Goal: Task Accomplishment & Management: Manage account settings

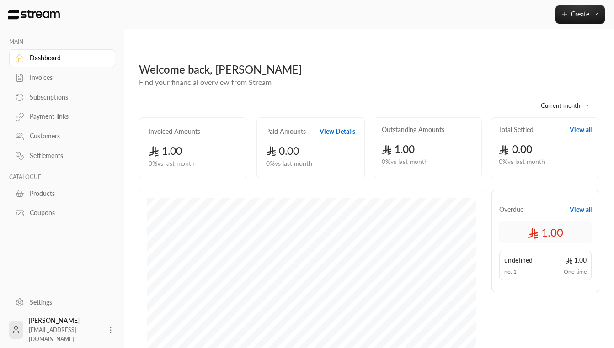
click at [54, 98] on div "Subscriptions" at bounding box center [67, 97] width 74 height 9
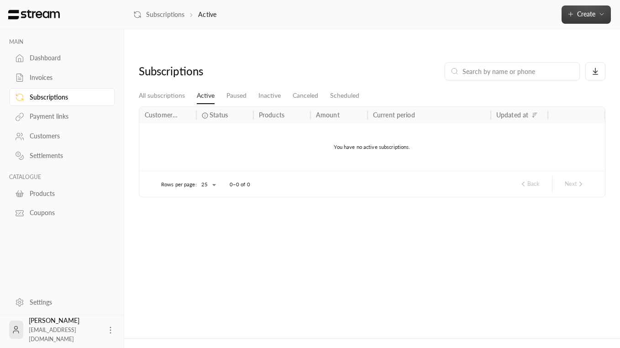
click at [537, 17] on icon "button" at bounding box center [570, 14] width 7 height 7
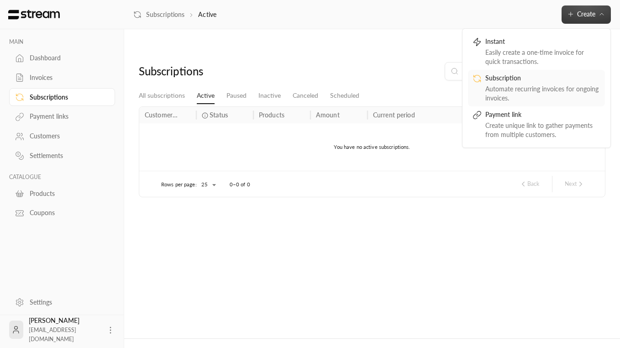
click at [516, 92] on div "Automate recurring invoices for ongoing invoices." at bounding box center [543, 94] width 115 height 18
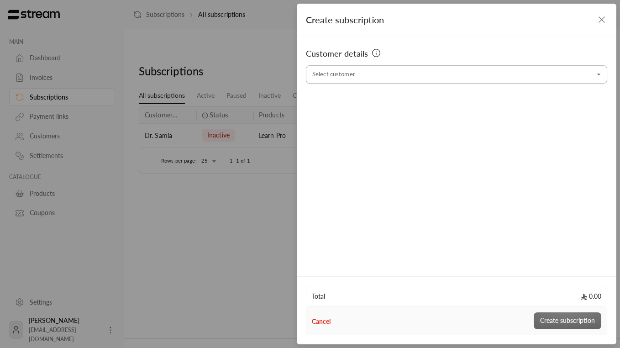
click at [386, 76] on input "Select customer" at bounding box center [457, 75] width 302 height 16
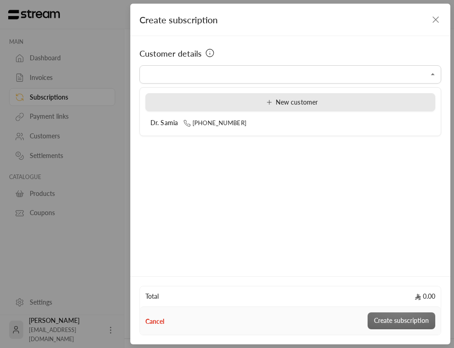
click at [320, 102] on div "New customer" at bounding box center [290, 103] width 280 height 10
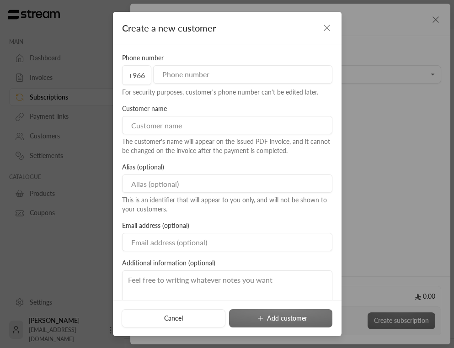
click at [239, 123] on input at bounding box center [227, 125] width 210 height 18
paste input "غيثان الخثعمي"
type input "غيثان الخثعمي"
click at [203, 77] on input "tel" at bounding box center [241, 74] width 177 height 18
paste input "500383287"
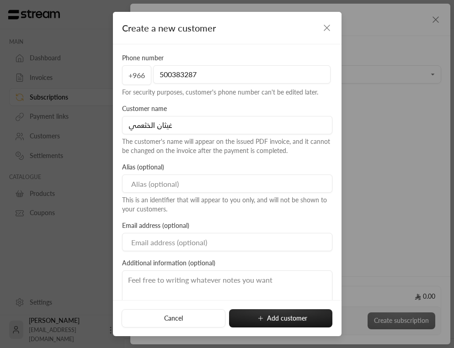
type input "500383287"
click at [146, 180] on input at bounding box center [227, 184] width 210 height 18
paste input "مركز زهور الياسمين لضيافة الأطفال"
type input "مركز زهور الياسمين لضيافة الأطفال"
click at [200, 212] on div "This is an identifier that will appear to you only, and will not be shown to yo…" at bounding box center [227, 205] width 210 height 18
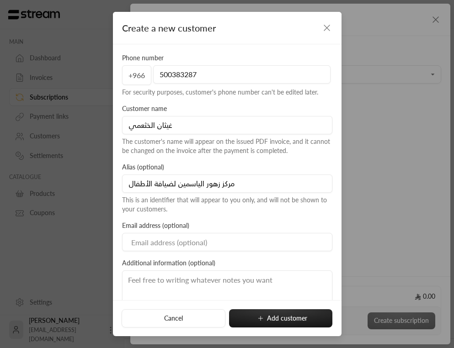
click at [157, 237] on input at bounding box center [227, 242] width 210 height 18
paste input "[EMAIL_ADDRESS][DOMAIN_NAME]"
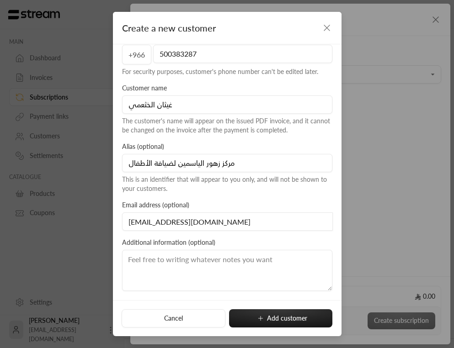
type input "[EMAIL_ADDRESS][DOMAIN_NAME]"
click at [165, 264] on textarea at bounding box center [227, 270] width 210 height 41
paste textarea "اسم المركز مركز زهور الياسمين لضيافة الأطفال [GEOGRAPHIC_DATA]، [GEOGRAPHIC_DAT…"
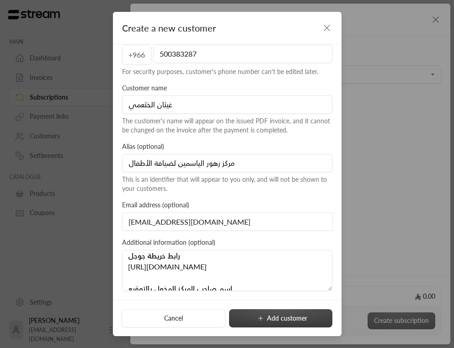
type textarea "اسم المركز مركز زهور الياسمين لضيافة الأطفال [GEOGRAPHIC_DATA]، [GEOGRAPHIC_DAT…"
click at [260, 320] on icon "submit" at bounding box center [260, 318] width 7 height 7
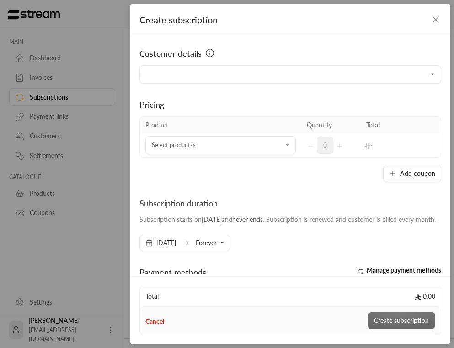
type input "**********"
click at [205, 148] on input "Select customer" at bounding box center [220, 146] width 150 height 16
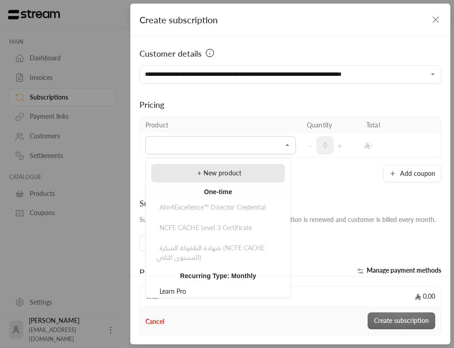
click at [203, 177] on div "+ New product" at bounding box center [217, 174] width 123 height 10
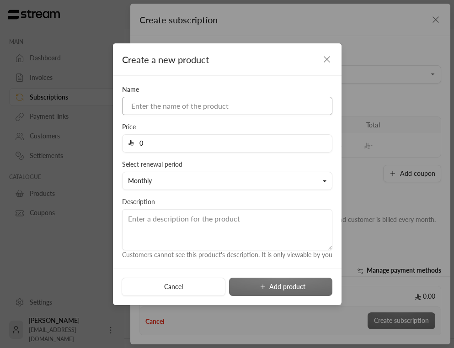
click at [208, 103] on input at bounding box center [227, 106] width 210 height 18
click at [166, 101] on input "Arabian" at bounding box center [227, 106] width 210 height 18
paste input "Child EYFS (Early Years Foundation Stage)"
drag, startPoint x: 292, startPoint y: 106, endPoint x: 174, endPoint y: 105, distance: 118.8
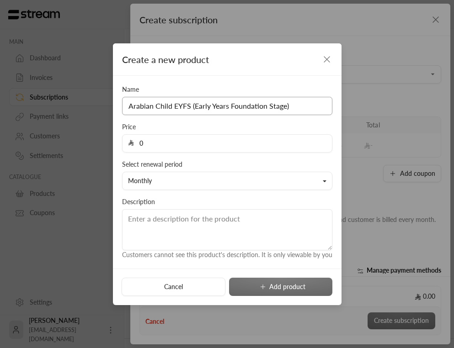
click at [174, 105] on input "Arabian Child EYFS (Early Years Foundation Stage)" at bounding box center [227, 106] width 210 height 18
click at [222, 109] on input "Arabian Child Curriculum (" at bounding box center [227, 106] width 210 height 18
drag, startPoint x: 215, startPoint y: 108, endPoint x: 210, endPoint y: 108, distance: 5.0
click at [210, 108] on input "Arabian Child Curriculum (" at bounding box center [227, 106] width 210 height 18
paste input "Foundation"
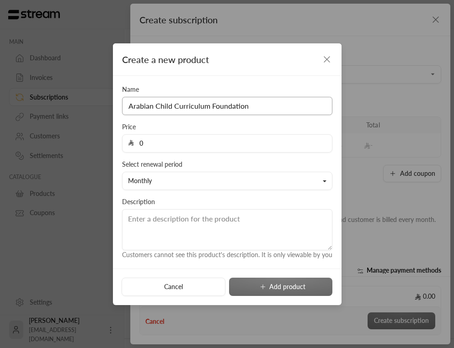
click at [211, 104] on input "Arabian Child Curriculum Foundation" at bounding box center [227, 106] width 210 height 18
click at [270, 103] on input "Arabian Child Curriculum (Foundation" at bounding box center [227, 106] width 210 height 18
type input "Arabian Child Curriculum (Foundation Package)"
click at [182, 146] on input "0" at bounding box center [230, 143] width 192 height 17
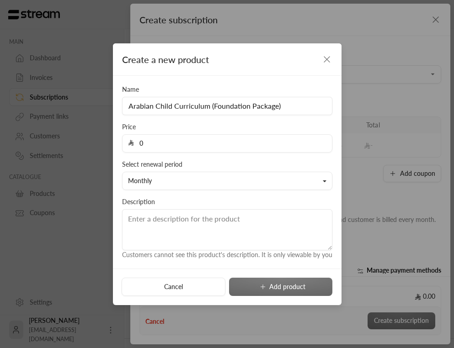
click at [182, 146] on input "0" at bounding box center [230, 143] width 192 height 17
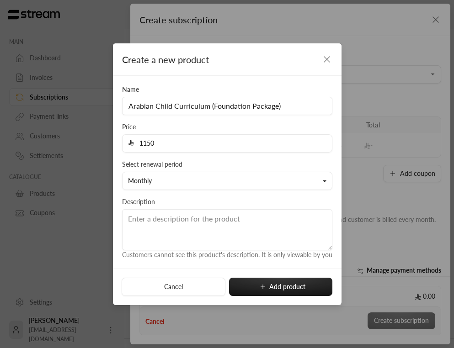
type input "1150"
click at [178, 202] on div "Description Customers cannot see this product's description. It is only viewabl…" at bounding box center [226, 228] width 219 height 63
click at [193, 219] on textarea at bounding box center [227, 229] width 210 height 41
click at [250, 177] on button "Monthly" at bounding box center [227, 181] width 210 height 18
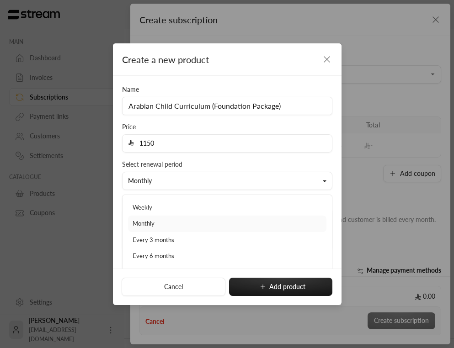
click at [232, 224] on link "Monthly" at bounding box center [227, 224] width 198 height 16
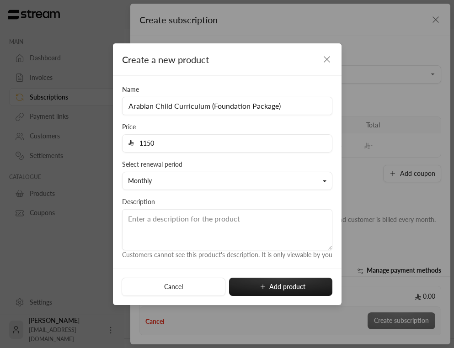
click at [243, 227] on textarea at bounding box center [227, 229] width 210 height 41
click at [262, 284] on icon "submit" at bounding box center [262, 286] width 7 height 7
type input "0"
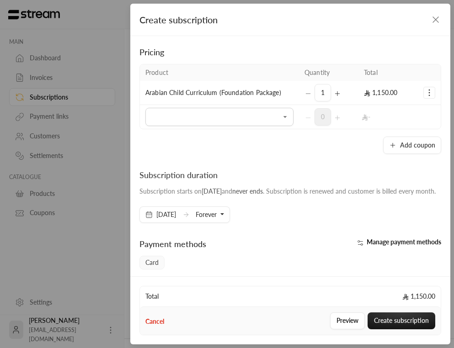
scroll to position [89, 0]
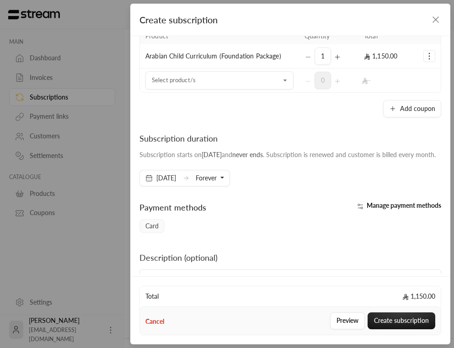
click at [224, 186] on button "Forever" at bounding box center [210, 178] width 28 height 16
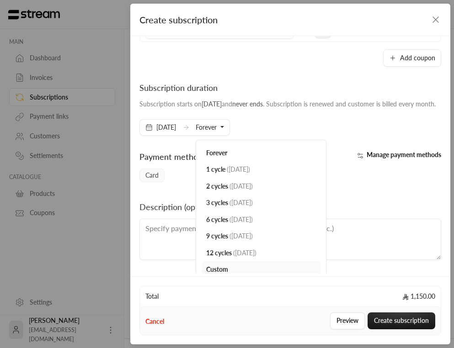
scroll to position [158, 0]
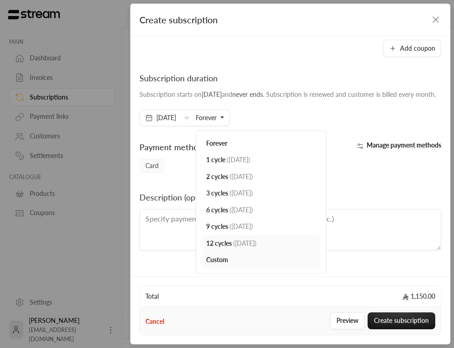
click at [256, 244] on span "( [DATE] )" at bounding box center [244, 243] width 23 height 8
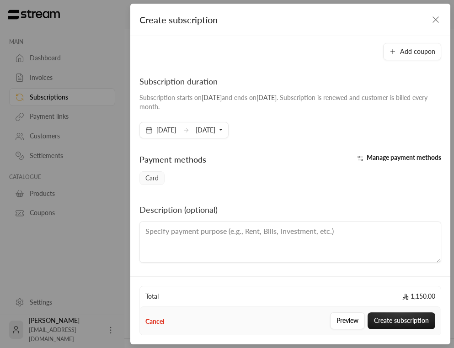
scroll to position [146, 0]
click at [393, 155] on span "Manage payment methods" at bounding box center [403, 158] width 74 height 8
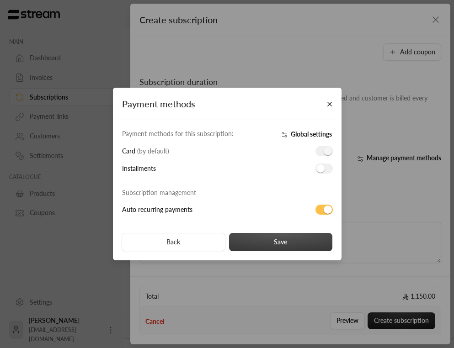
click at [288, 240] on button "Save" at bounding box center [281, 242] width 104 height 18
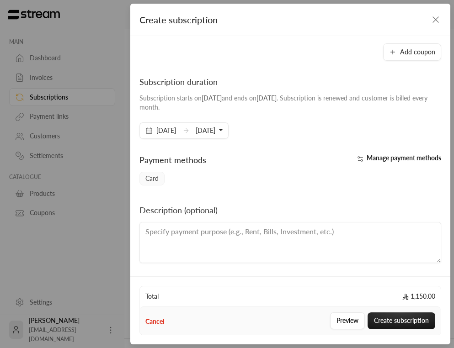
click at [279, 230] on textarea at bounding box center [290, 242] width 302 height 41
click at [340, 320] on button "Preview" at bounding box center [347, 320] width 35 height 17
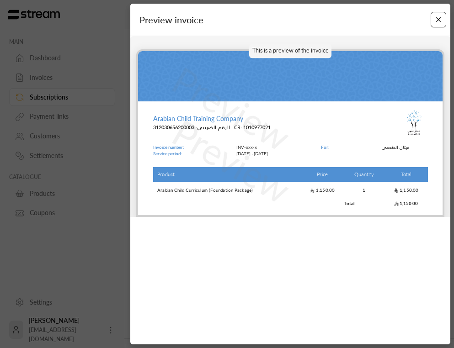
click at [439, 19] on button "Close" at bounding box center [438, 20] width 16 height 16
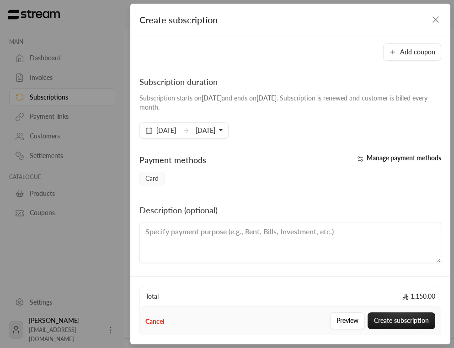
click at [191, 250] on textarea at bounding box center [290, 242] width 302 height 41
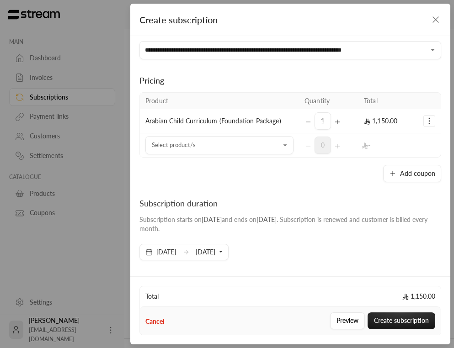
scroll to position [0, 0]
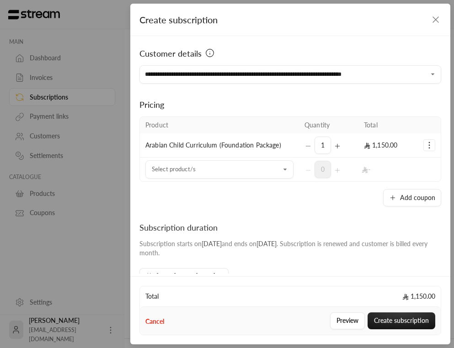
click at [264, 148] on span "Arabian Child Curriculum (Foundation Package)" at bounding box center [213, 145] width 136 height 8
click at [263, 145] on span "Arabian Child Curriculum (Foundation Package)" at bounding box center [213, 145] width 136 height 8
click at [424, 148] on icon "Selected Products" at bounding box center [428, 145] width 9 height 9
click at [392, 186] on span "Remove product" at bounding box center [398, 183] width 44 height 7
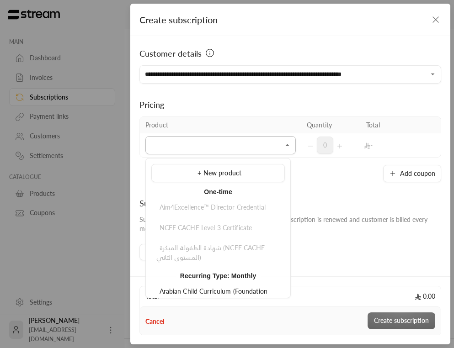
click at [281, 151] on input "Select customer" at bounding box center [220, 146] width 150 height 16
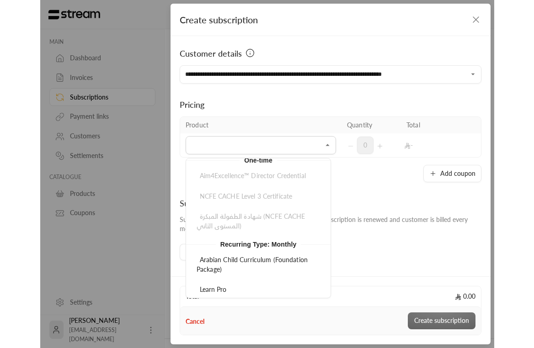
scroll to position [36, 0]
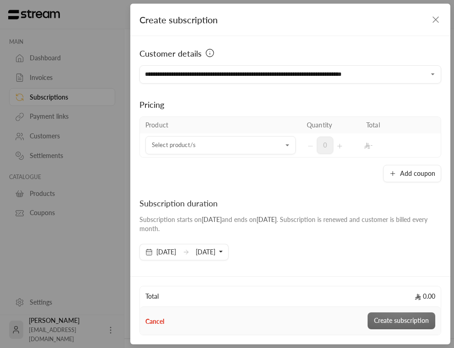
click at [380, 86] on div "Pricing Product Quantity Total Select product/s Select product/s 0 - Add coupon" at bounding box center [290, 133] width 302 height 99
click at [434, 19] on icon "button" at bounding box center [435, 19] width 11 height 11
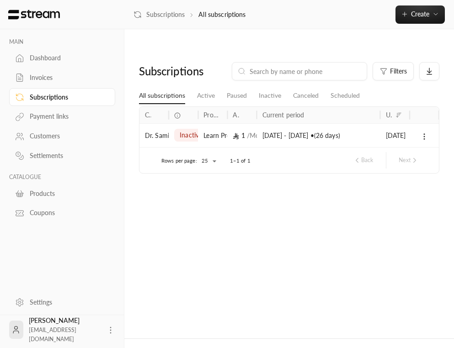
click at [53, 133] on div "Customers" at bounding box center [67, 136] width 74 height 9
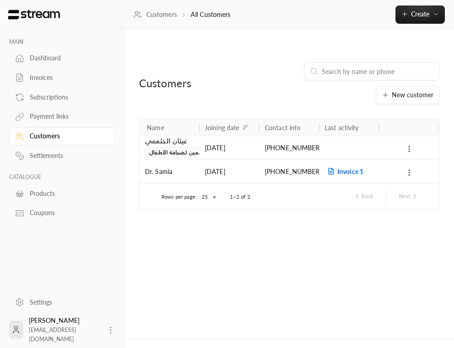
click at [41, 196] on div "Products" at bounding box center [67, 193] width 74 height 9
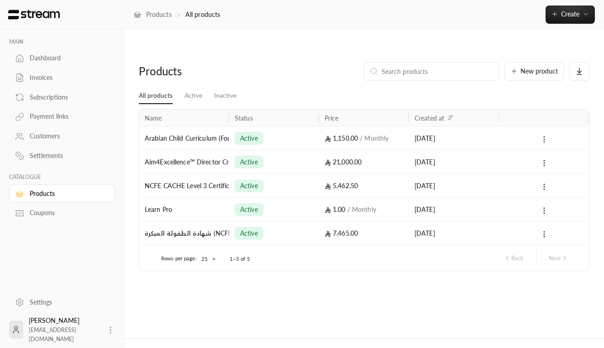
click at [537, 135] on icon at bounding box center [544, 139] width 8 height 8
click at [537, 144] on li "Edit" at bounding box center [563, 145] width 57 height 16
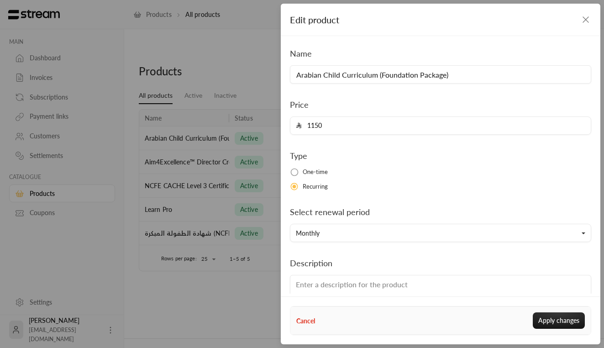
click at [321, 175] on span "One-time" at bounding box center [316, 172] width 26 height 9
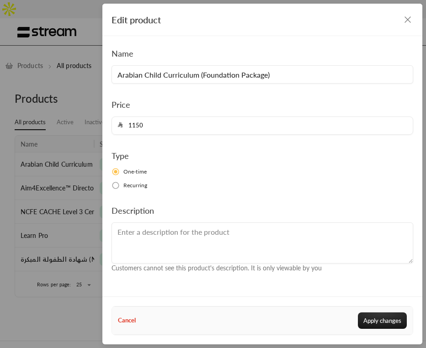
click at [155, 124] on input "1150" at bounding box center [265, 125] width 284 height 17
paste input "5999"
type input "15999"
click at [189, 164] on div "Type One-time Recurring" at bounding box center [262, 169] width 310 height 40
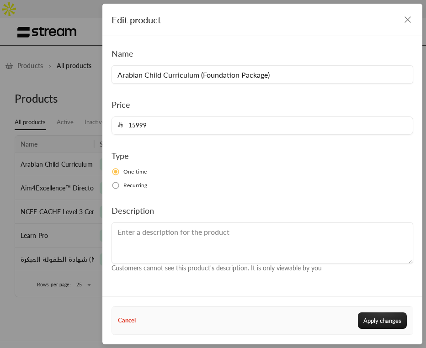
click at [146, 172] on span "One-time" at bounding box center [134, 172] width 23 height 8
click at [369, 323] on button "Apply changes" at bounding box center [382, 320] width 49 height 16
type input "0"
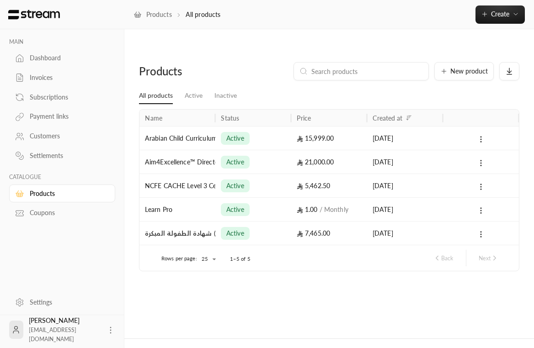
click at [60, 119] on div "Payment links" at bounding box center [67, 116] width 74 height 9
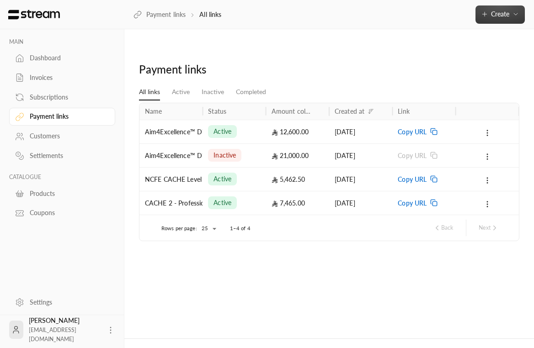
click at [493, 13] on span "Create" at bounding box center [500, 14] width 18 height 8
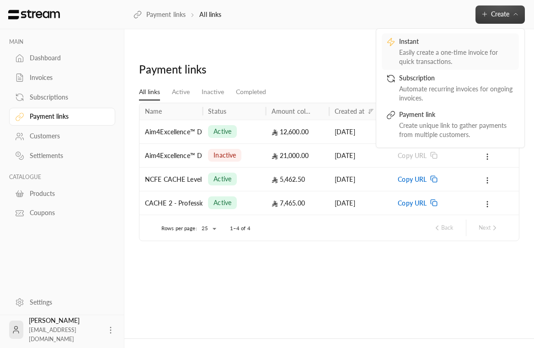
click at [467, 65] on div "Easily create a one-time invoice for quick transactions." at bounding box center [456, 57] width 115 height 18
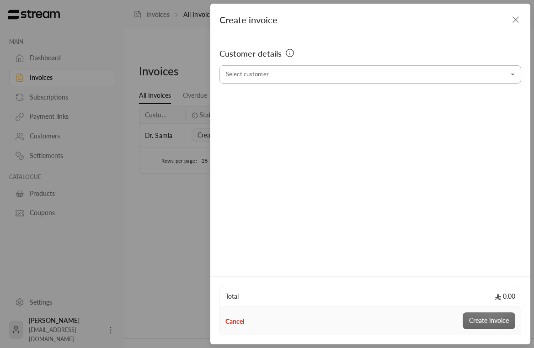
click at [404, 79] on input "Select customer" at bounding box center [370, 75] width 302 height 16
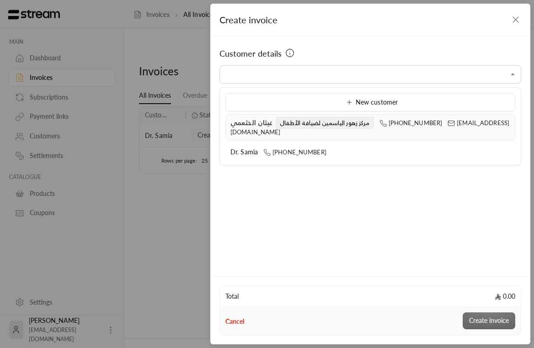
click at [383, 125] on span "[PHONE_NUMBER]" at bounding box center [410, 122] width 63 height 7
type input "**********"
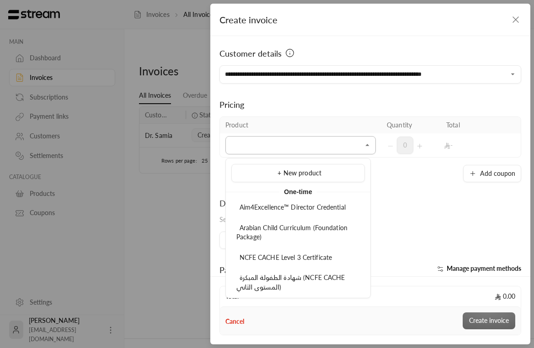
click at [356, 146] on input "Select customer" at bounding box center [300, 146] width 150 height 16
click at [336, 222] on li "Arabian Child Curriculum (Foundation Package)" at bounding box center [297, 232] width 133 height 27
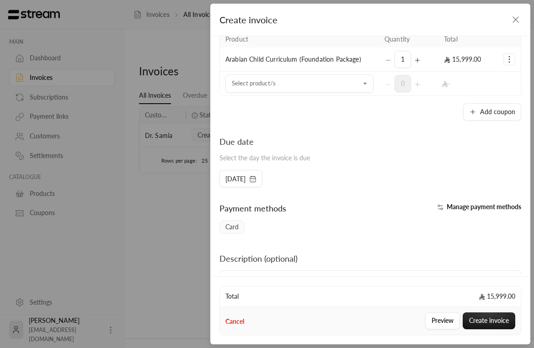
scroll to position [135, 0]
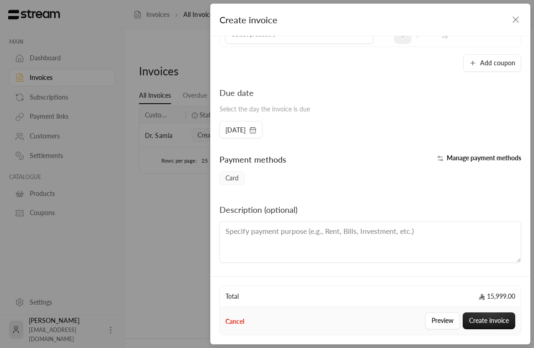
click at [445, 162] on button "Manage payment methods" at bounding box center [477, 157] width 87 height 9
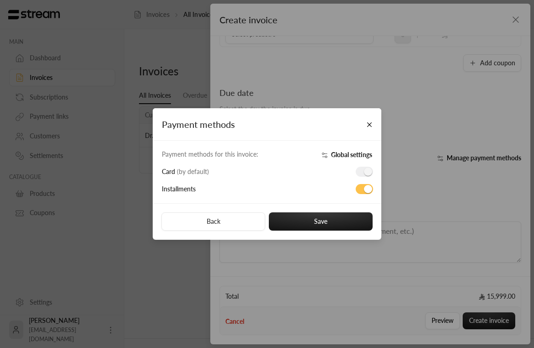
click at [367, 174] on span at bounding box center [363, 172] width 17 height 10
click at [339, 224] on button "Save" at bounding box center [321, 221] width 104 height 18
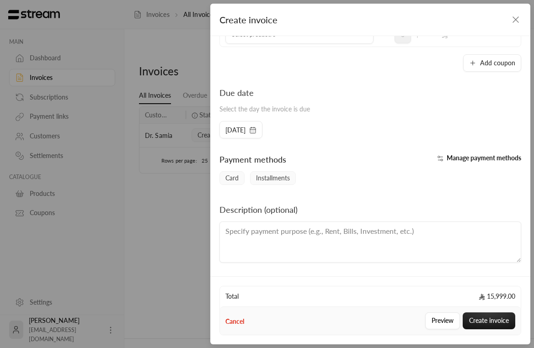
click at [347, 188] on div "Card Installments" at bounding box center [370, 179] width 311 height 17
click at [290, 180] on span "Installments" at bounding box center [273, 178] width 46 height 14
click at [287, 180] on span "Installments" at bounding box center [273, 178] width 46 height 14
click at [327, 180] on div "Card Installments" at bounding box center [370, 178] width 311 height 14
click at [312, 249] on textarea at bounding box center [370, 242] width 302 height 41
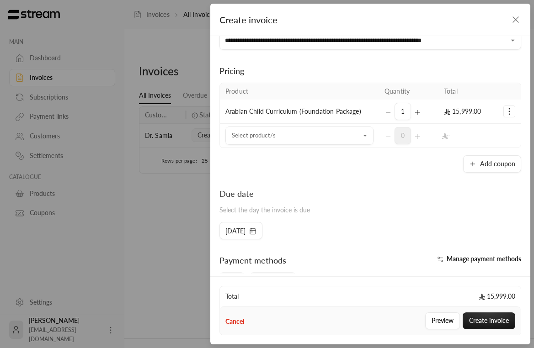
scroll to position [0, 0]
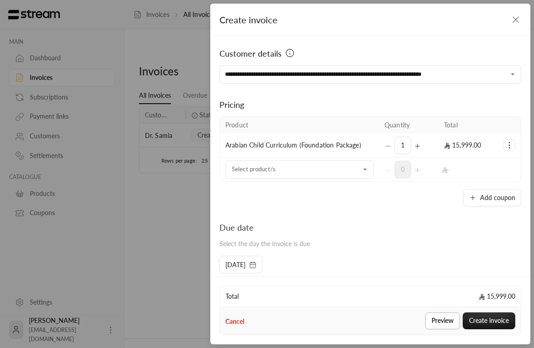
click at [429, 316] on button "Preview" at bounding box center [442, 320] width 35 height 17
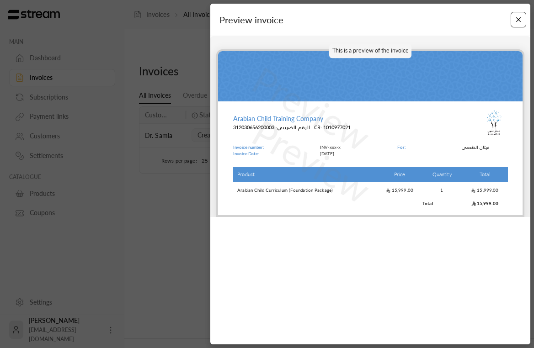
click at [518, 20] on button "Close" at bounding box center [518, 20] width 16 height 16
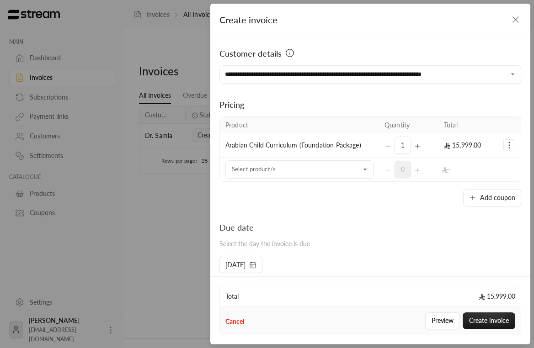
click at [514, 20] on icon "button" at bounding box center [515, 19] width 11 height 11
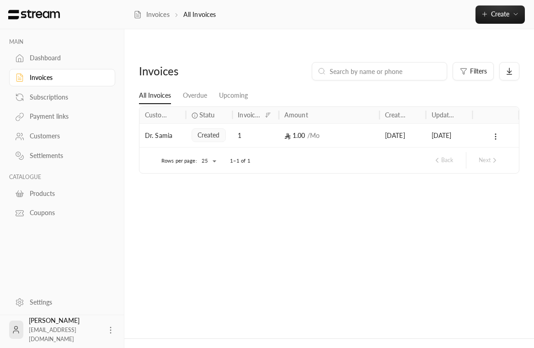
click at [356, 210] on div "Invoices Filters All Invoices Overdue Upcoming Customer name Status Invoice no.…" at bounding box center [328, 193] width 409 height 291
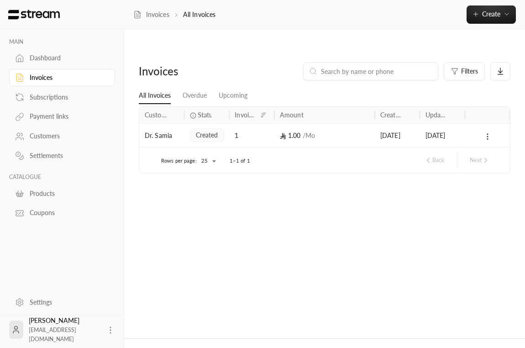
click at [51, 198] on div "Products" at bounding box center [67, 193] width 74 height 9
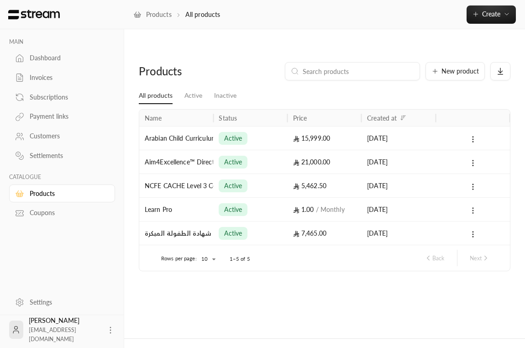
click at [470, 206] on icon at bounding box center [473, 210] width 8 height 8
click at [466, 216] on li "Edit" at bounding box center [484, 216] width 57 height 16
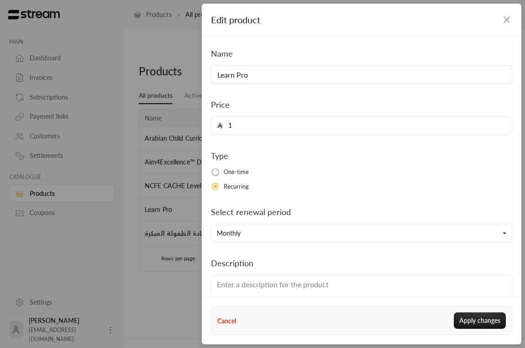
click at [277, 127] on input "1" at bounding box center [365, 125] width 284 height 17
type input "1188"
click at [254, 233] on button "Monthly" at bounding box center [362, 233] width 302 height 18
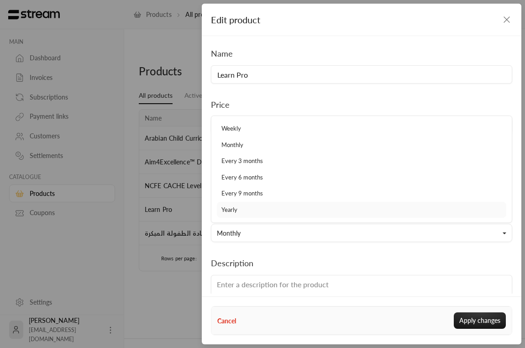
click at [256, 211] on link "Yearly" at bounding box center [362, 210] width 290 height 16
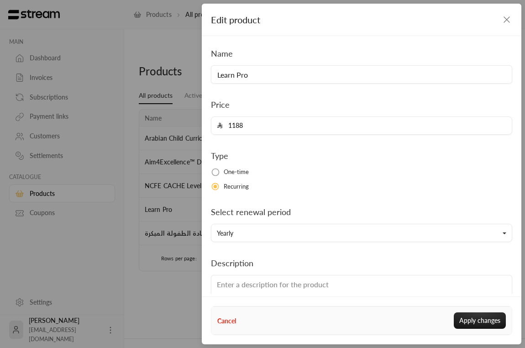
click at [278, 261] on div "Description Customers cannot see this product's description. It is only viewabl…" at bounding box center [361, 291] width 311 height 69
click at [237, 74] on input "Learn Pro" at bounding box center [362, 74] width 302 height 18
type input "LearnPro"
click at [309, 109] on div "Price 1188" at bounding box center [361, 116] width 311 height 37
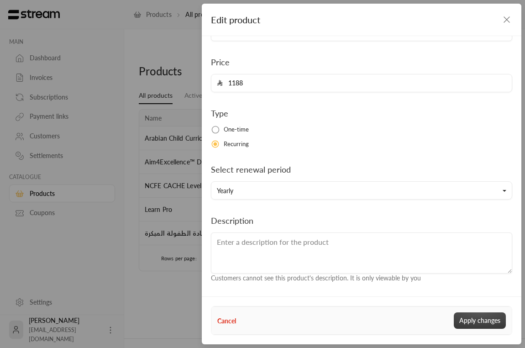
click at [462, 317] on button "Apply changes" at bounding box center [480, 320] width 52 height 16
click at [229, 317] on button "Cancel" at bounding box center [226, 321] width 19 height 10
type input "0"
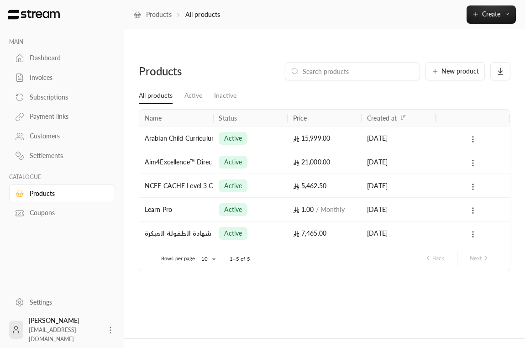
click at [179, 286] on div "Products New product All products Active Inactive Name Status Price Created at …" at bounding box center [324, 193] width 401 height 291
click at [62, 134] on div "Customers" at bounding box center [67, 136] width 74 height 9
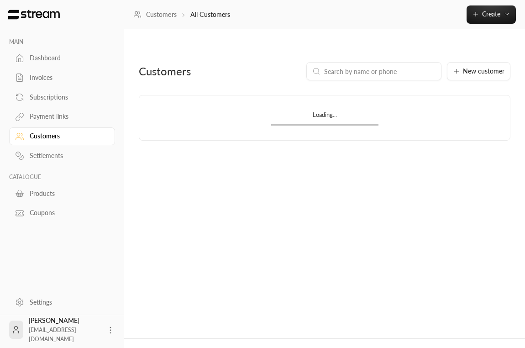
click at [60, 79] on div "Invoices" at bounding box center [67, 77] width 74 height 9
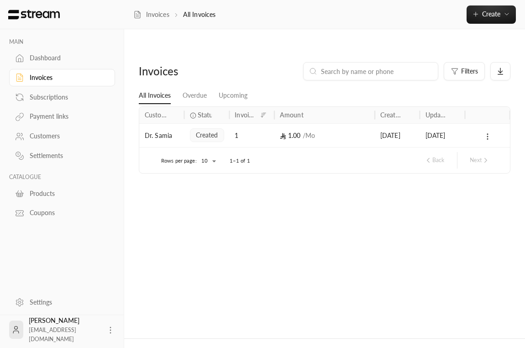
click at [487, 136] on circle at bounding box center [487, 136] width 1 height 1
click at [424, 181] on div at bounding box center [262, 174] width 525 height 348
click at [489, 132] on icon at bounding box center [488, 136] width 8 height 8
click at [316, 175] on div at bounding box center [262, 174] width 525 height 348
click at [45, 192] on div "Products" at bounding box center [67, 193] width 74 height 9
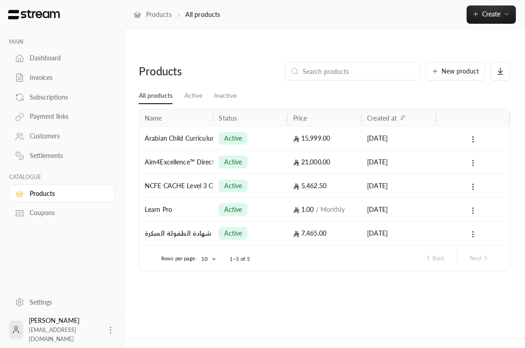
click at [474, 206] on icon at bounding box center [473, 210] width 8 height 8
click at [475, 233] on li "Deactivate" at bounding box center [484, 233] width 57 height 16
click at [474, 206] on icon at bounding box center [473, 210] width 8 height 8
click at [469, 248] on li "Delete" at bounding box center [484, 249] width 57 height 16
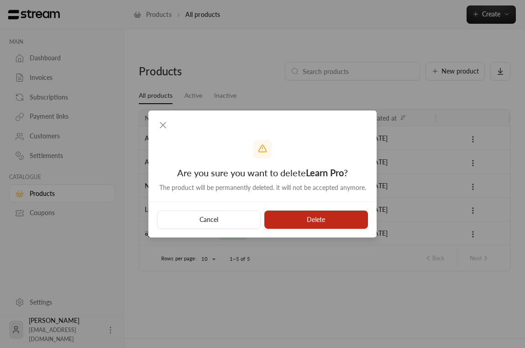
click at [334, 220] on button "Delete" at bounding box center [316, 220] width 104 height 18
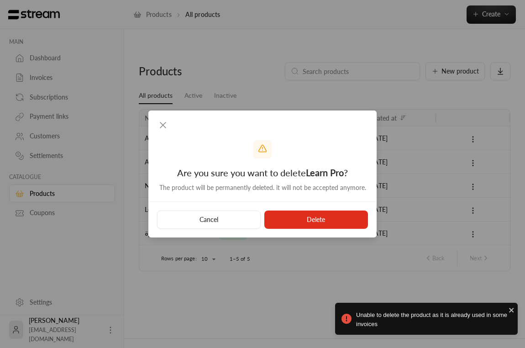
click at [331, 279] on div "Are you sure you want to delete Learn Pro ? The product will be permanently del…" at bounding box center [262, 174] width 525 height 348
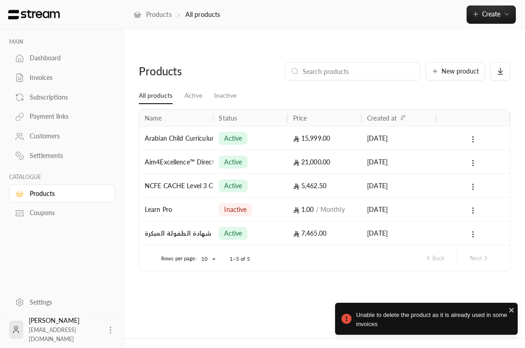
click at [309, 280] on div "Products New product All products Active Inactive Name Status Price Created at …" at bounding box center [324, 193] width 401 height 291
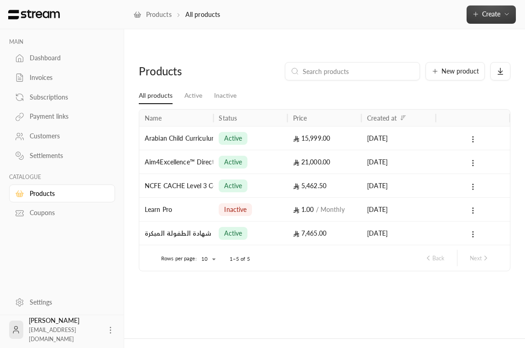
click at [478, 18] on button "Create" at bounding box center [491, 14] width 49 height 18
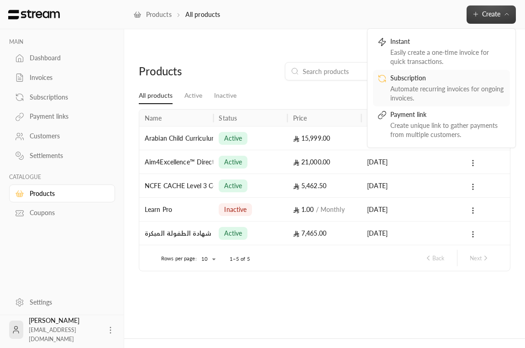
click at [432, 89] on div "Automate recurring invoices for ongoing invoices." at bounding box center [448, 94] width 115 height 18
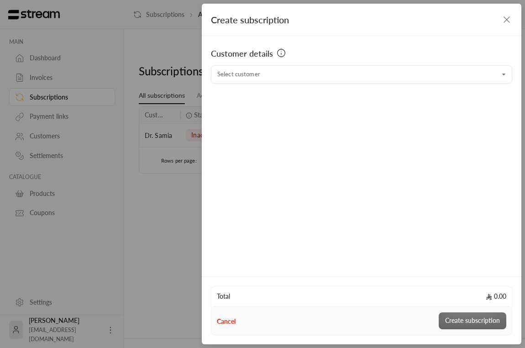
click at [508, 22] on icon "button" at bounding box center [507, 19] width 11 height 11
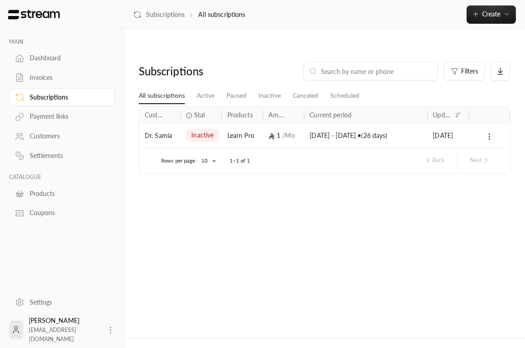
click at [292, 165] on div "Subscriptions Filters All subscriptions Active Paused Inactive Canceled Schedul…" at bounding box center [324, 193] width 401 height 291
click at [477, 21] on button "Create" at bounding box center [491, 14] width 49 height 18
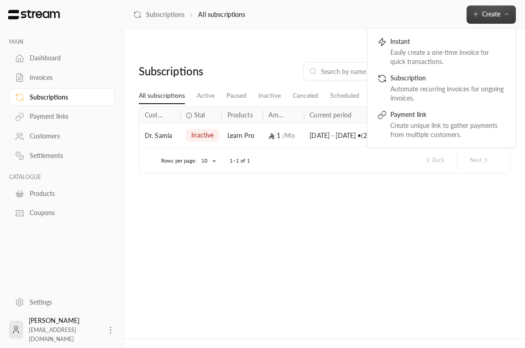
click at [343, 207] on div "Subscriptions Filters All subscriptions Active Paused Inactive Canceled Schedul…" at bounding box center [324, 193] width 401 height 291
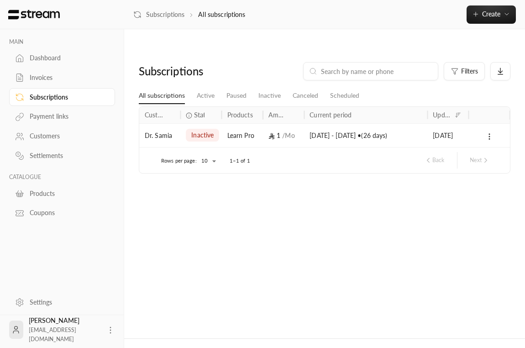
click at [328, 212] on div "Subscriptions Filters All subscriptions Active Paused Inactive Canceled Schedul…" at bounding box center [324, 193] width 401 height 291
click at [60, 198] on div "Products" at bounding box center [67, 193] width 74 height 9
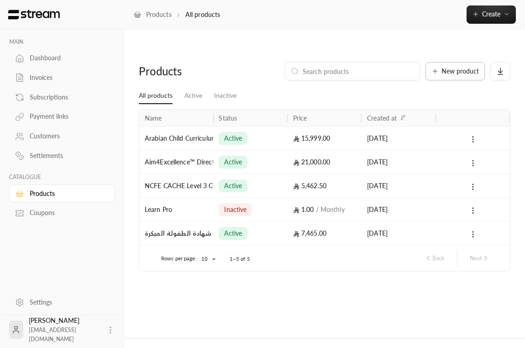
click at [456, 68] on span "New product" at bounding box center [460, 71] width 37 height 6
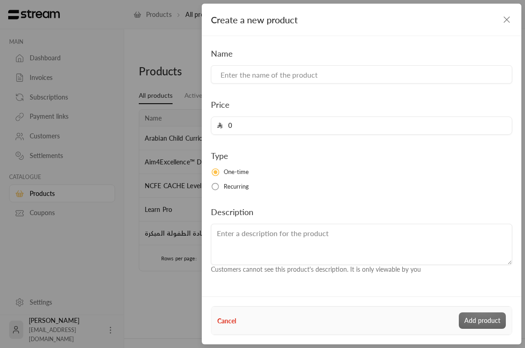
click at [355, 84] on div "Name Price 0 Type One-time Recurring Description Customers cannot see this prod…" at bounding box center [361, 160] width 311 height 227
click at [350, 76] on input at bounding box center [362, 74] width 302 height 18
type input "LearnPro"
click at [298, 132] on input "0" at bounding box center [365, 125] width 284 height 17
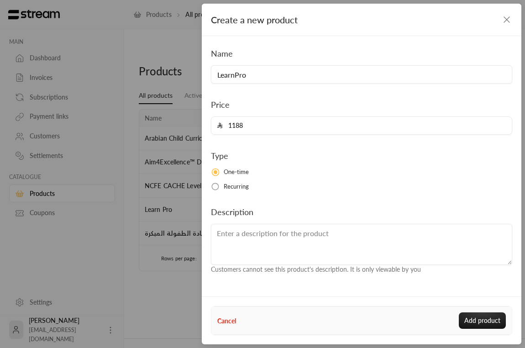
click at [289, 123] on input "1188" at bounding box center [365, 125] width 284 height 17
paste input "366.2"
type input "1366.2"
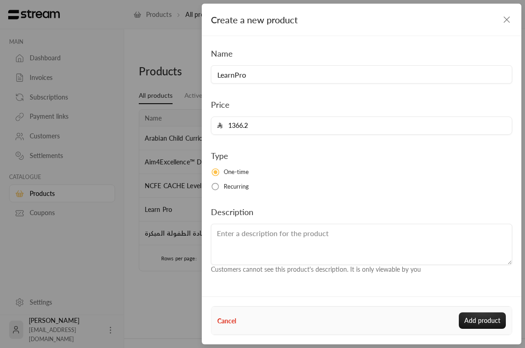
click at [287, 167] on div "Type One-time Recurring" at bounding box center [361, 170] width 311 height 42
click at [237, 188] on span "Recurring" at bounding box center [237, 186] width 26 height 9
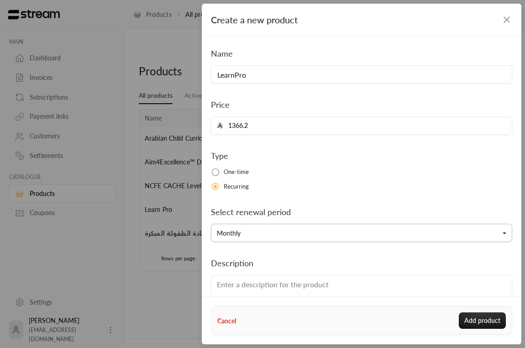
click at [273, 233] on button "Monthly" at bounding box center [362, 233] width 302 height 18
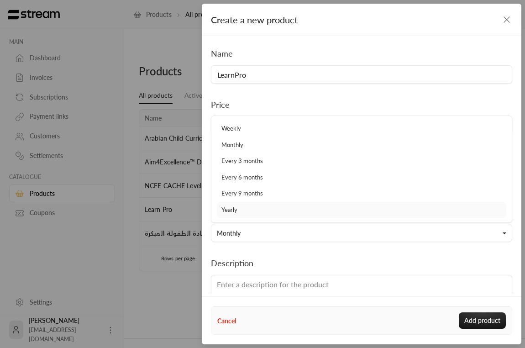
click at [275, 212] on link "Yearly" at bounding box center [362, 210] width 290 height 16
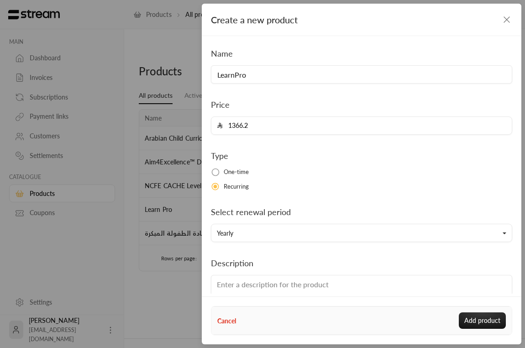
click at [278, 249] on div "Name LearnPro Price 1366.2 Type One-time Recurring Select renewal period Yearly…" at bounding box center [361, 186] width 311 height 279
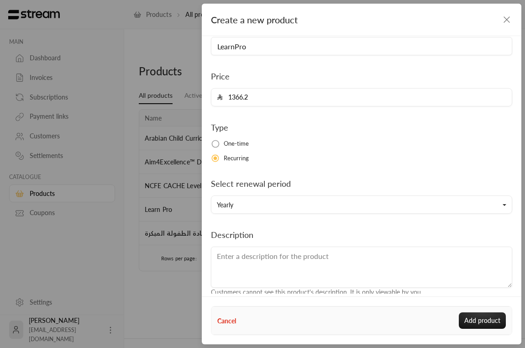
scroll to position [42, 0]
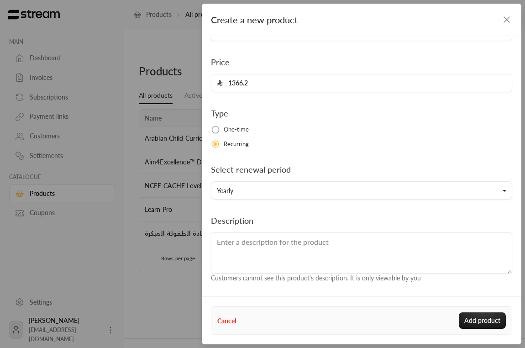
click at [261, 245] on textarea at bounding box center [362, 253] width 302 height 41
click at [487, 318] on button "Add product" at bounding box center [482, 320] width 47 height 16
type input "0"
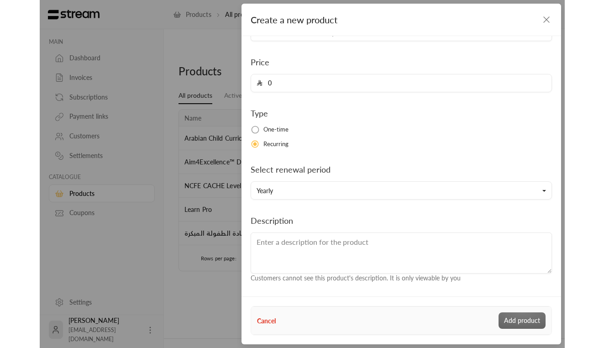
scroll to position [0, 0]
